Goal: Information Seeking & Learning: Learn about a topic

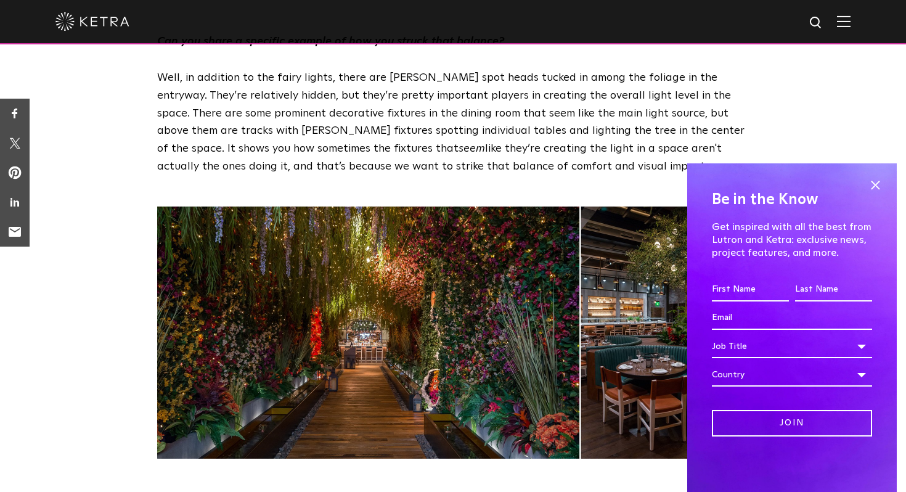
scroll to position [1800, 0]
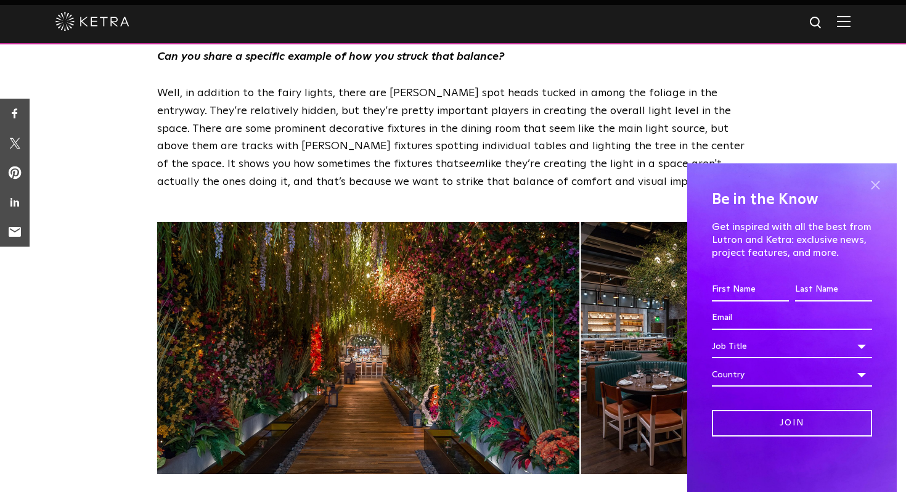
click at [875, 184] on span at bounding box center [875, 185] width 18 height 18
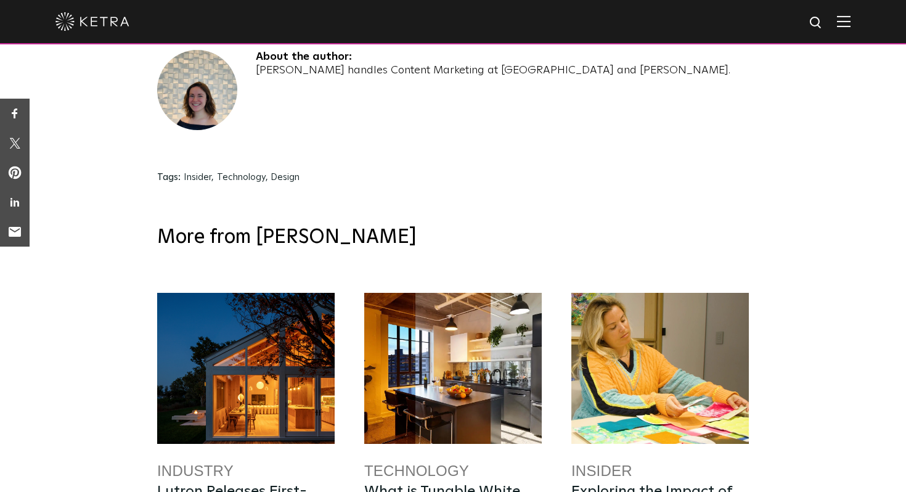
scroll to position [4091, 0]
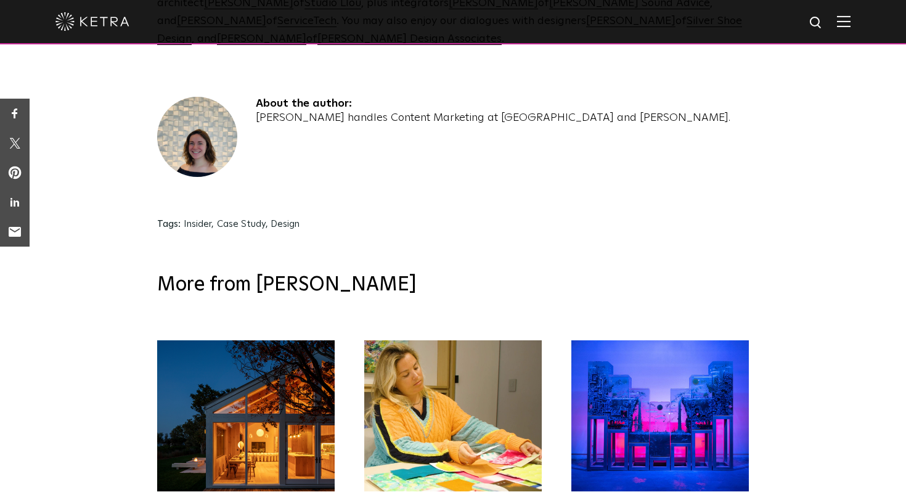
scroll to position [3161, 0]
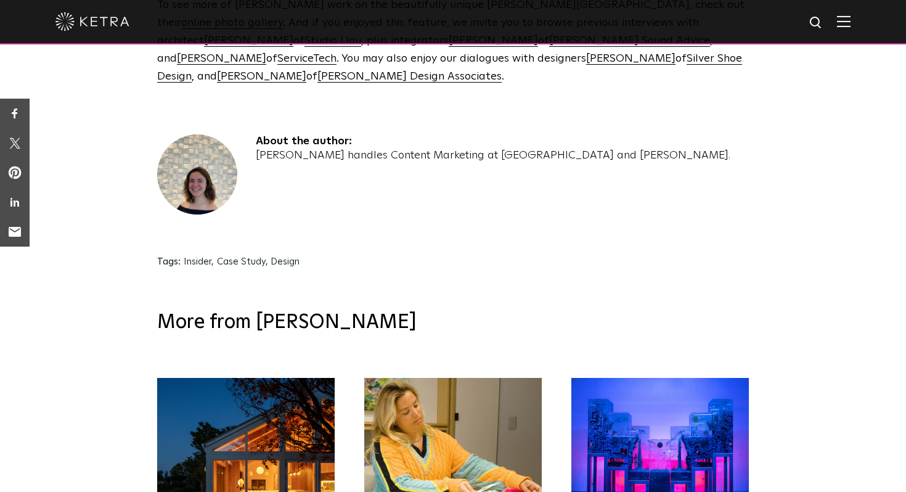
click at [277, 378] on div at bounding box center [245, 453] width 177 height 151
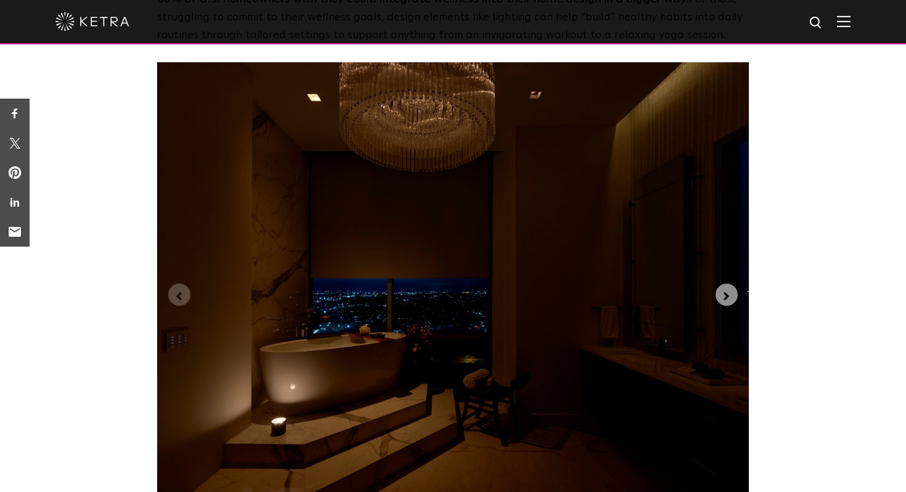
scroll to position [2946, 0]
click at [729, 289] on icon "Next slide" at bounding box center [727, 296] width 14 height 14
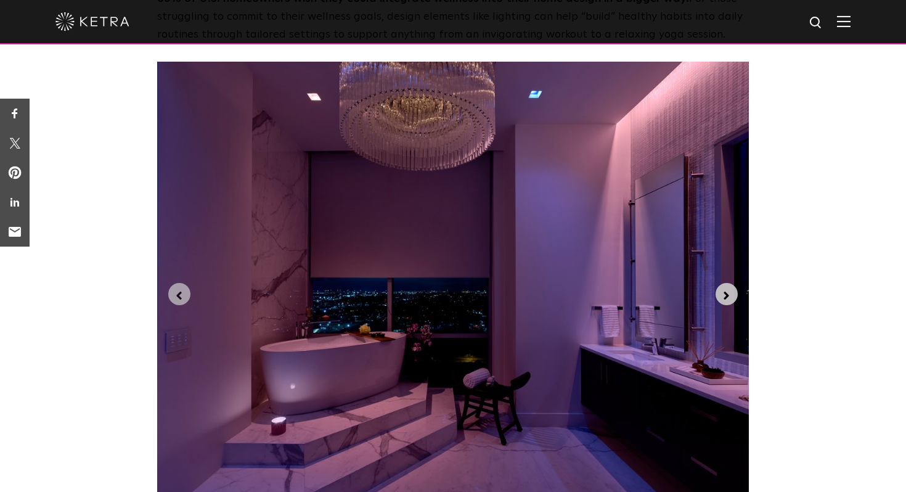
click at [729, 289] on icon "Next slide" at bounding box center [727, 296] width 14 height 14
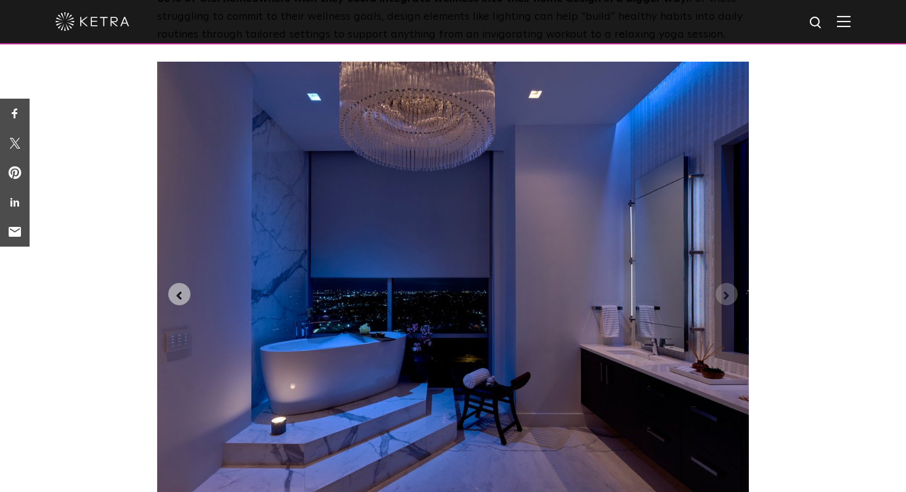
scroll to position [2888, 0]
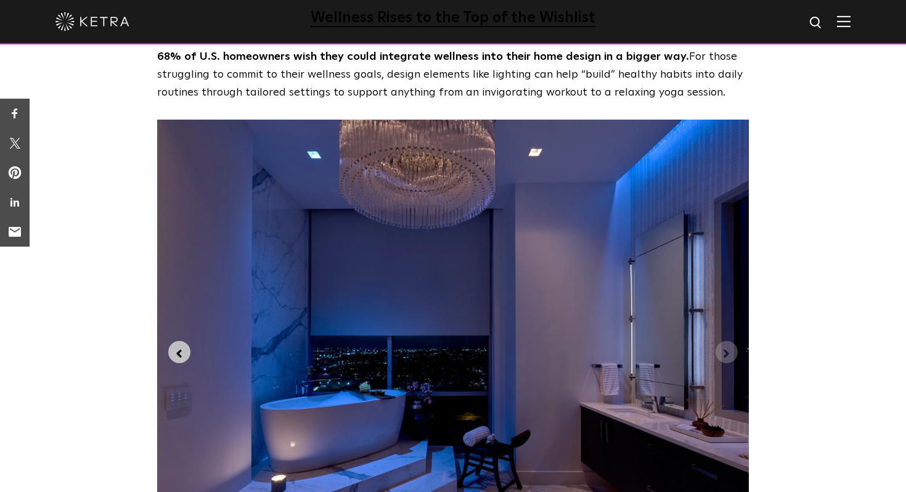
click at [179, 347] on icon "Previous slide" at bounding box center [180, 354] width 14 height 14
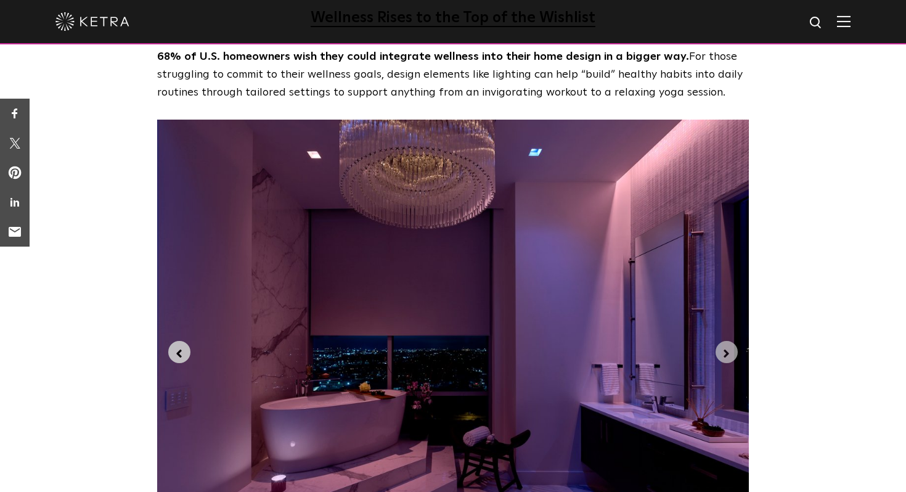
click at [181, 347] on icon "Previous slide" at bounding box center [180, 354] width 14 height 14
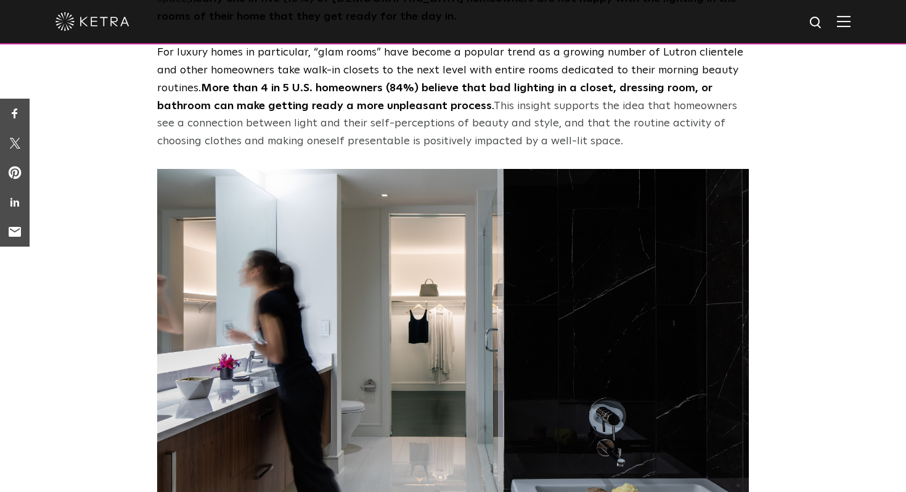
scroll to position [3822, 0]
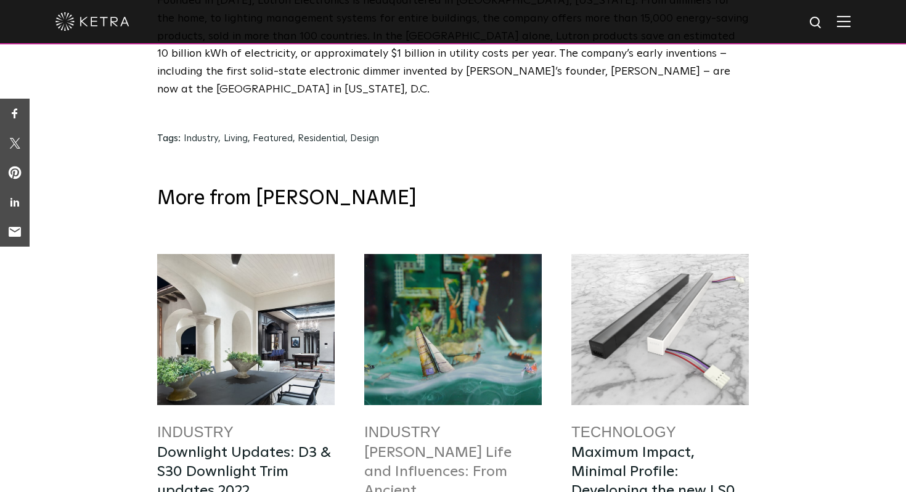
scroll to position [6178, 0]
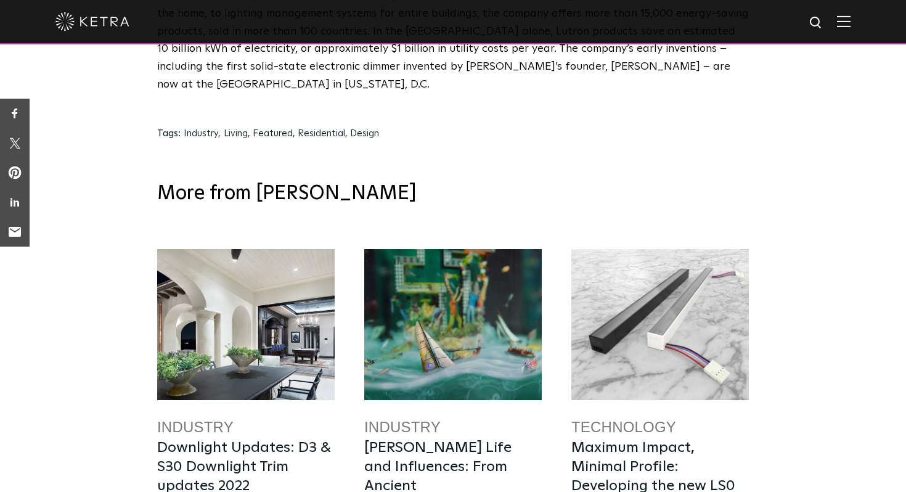
click at [466, 249] on div at bounding box center [452, 324] width 177 height 151
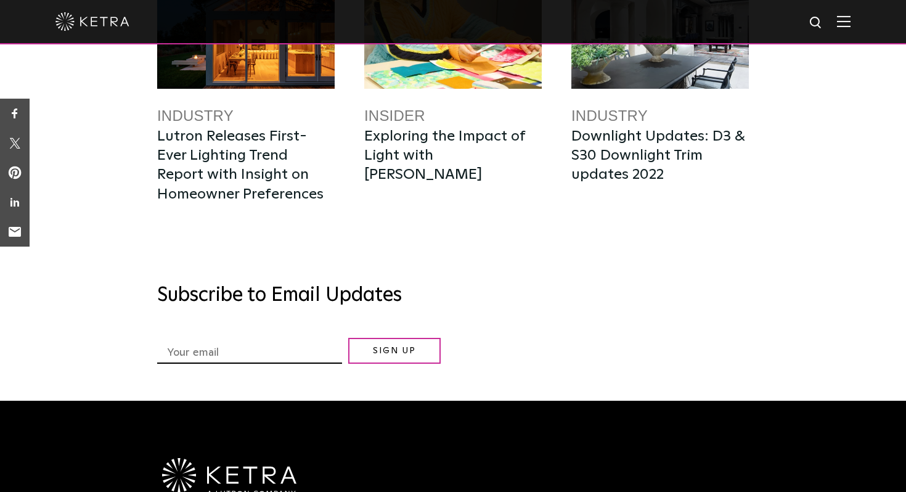
scroll to position [3436, 0]
